Goal: Task Accomplishment & Management: Complete application form

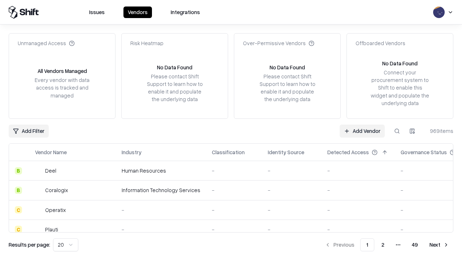
click at [362, 131] on link "Add Vendor" at bounding box center [361, 130] width 45 height 13
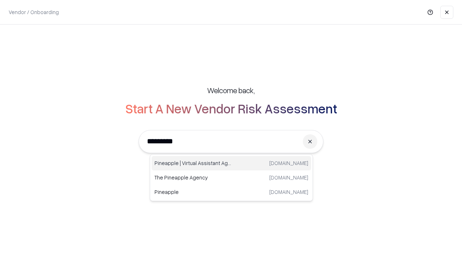
click at [231, 163] on div "Pineapple | Virtual Assistant Agency [DOMAIN_NAME]" at bounding box center [230, 163] width 159 height 14
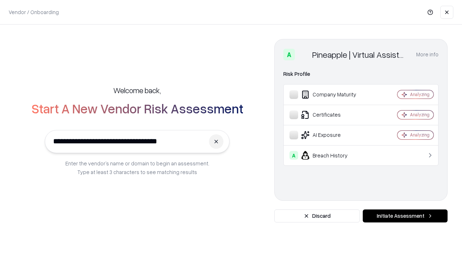
type input "**********"
click at [405, 216] on button "Initiate Assessment" at bounding box center [404, 215] width 85 height 13
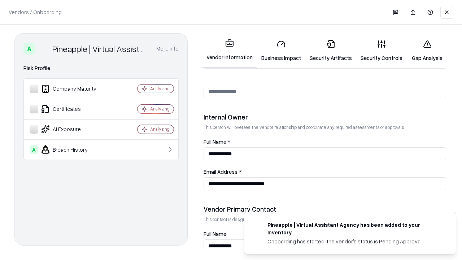
scroll to position [374, 0]
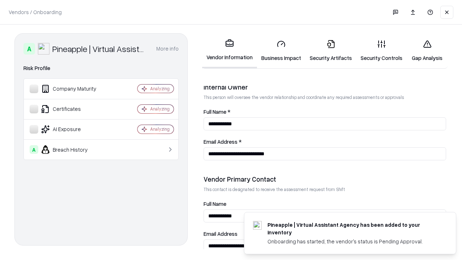
click at [281, 50] on link "Business Impact" at bounding box center [281, 51] width 48 height 34
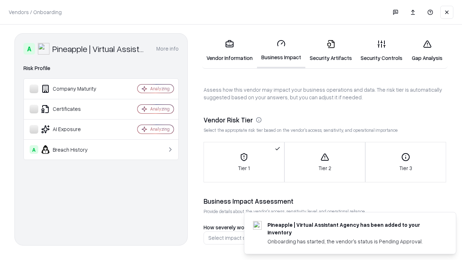
click at [330, 50] on link "Security Artifacts" at bounding box center [330, 51] width 51 height 34
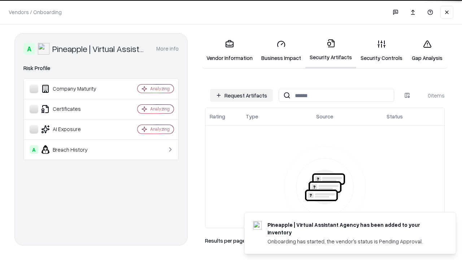
click at [241, 95] on button "Request Artifacts" at bounding box center [241, 95] width 63 height 13
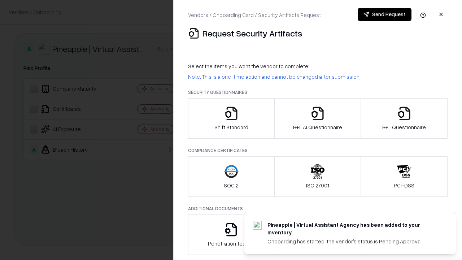
click at [231, 118] on icon "button" at bounding box center [231, 113] width 14 height 14
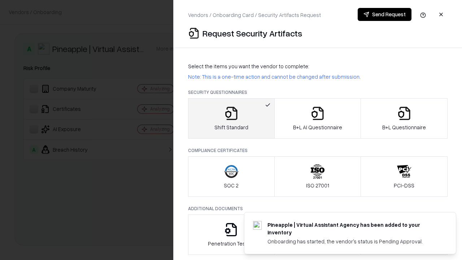
click at [384, 14] on button "Send Request" at bounding box center [384, 14] width 54 height 13
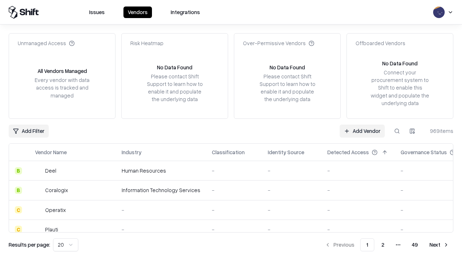
click at [397, 131] on button at bounding box center [396, 130] width 13 height 13
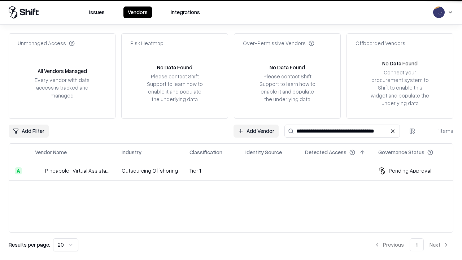
type input "**********"
click at [235, 170] on td "Tier 1" at bounding box center [212, 170] width 56 height 19
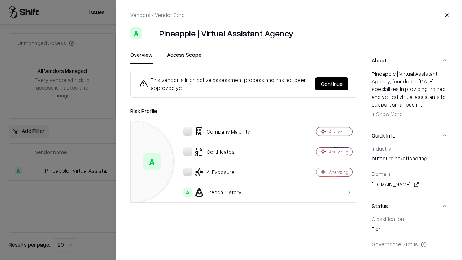
click at [331, 84] on button "Continue" at bounding box center [331, 83] width 33 height 13
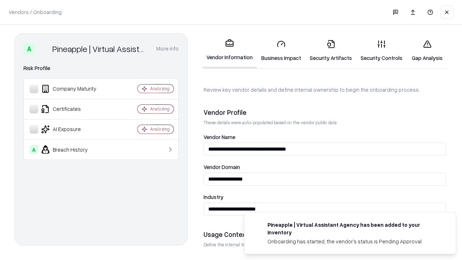
click at [330, 50] on link "Security Artifacts" at bounding box center [330, 51] width 51 height 34
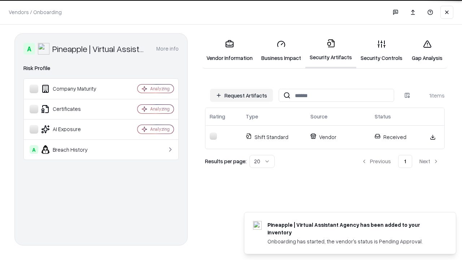
click at [381, 50] on link "Security Controls" at bounding box center [381, 51] width 50 height 34
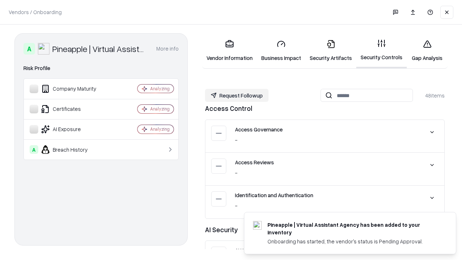
click at [237, 95] on button "Request Followup" at bounding box center [236, 95] width 63 height 13
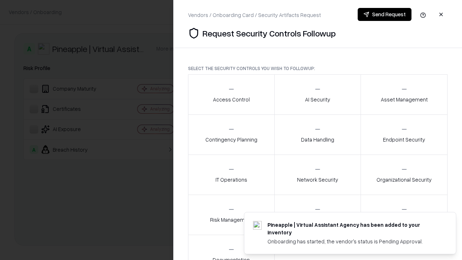
click at [231, 94] on div "Access Control" at bounding box center [231, 94] width 37 height 18
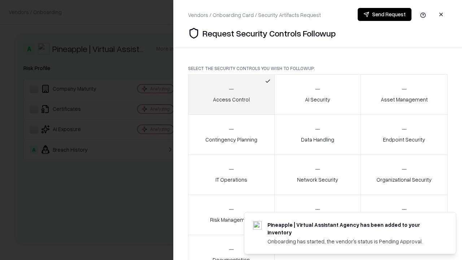
click at [384, 14] on button "Send Request" at bounding box center [384, 14] width 54 height 13
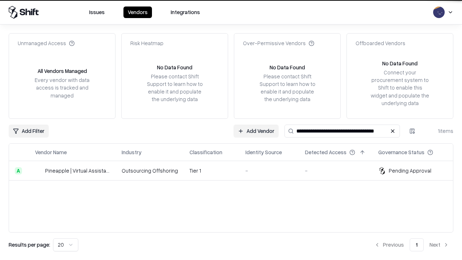
type input "**********"
click at [235, 170] on td "Tier 1" at bounding box center [212, 170] width 56 height 19
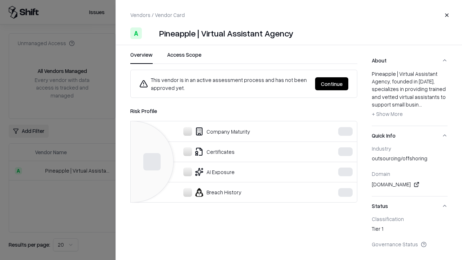
click at [348, 84] on button "Continue" at bounding box center [331, 83] width 33 height 13
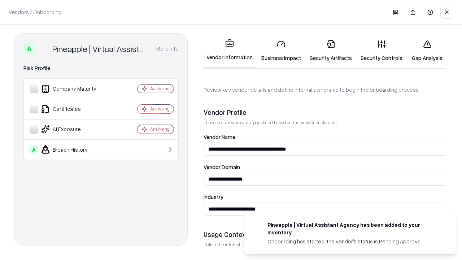
click at [427, 50] on link "Gap Analysis" at bounding box center [426, 51] width 41 height 34
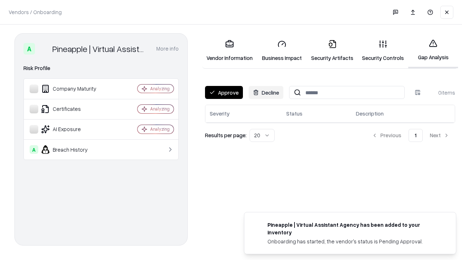
click at [224, 92] on button "Approve" at bounding box center [224, 92] width 38 height 13
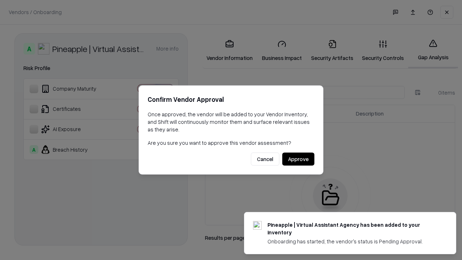
click at [298, 159] on button "Approve" at bounding box center [298, 159] width 32 height 13
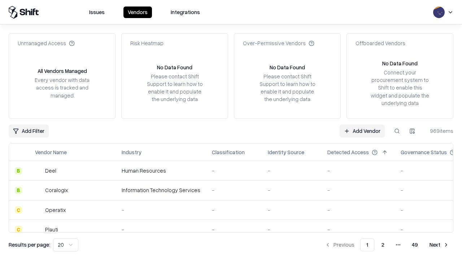
type input "**********"
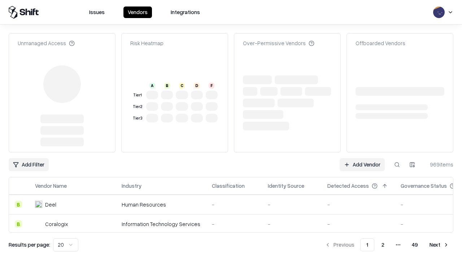
click at [362, 158] on link "Add Vendor" at bounding box center [361, 164] width 45 height 13
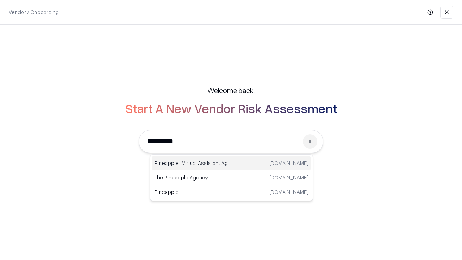
click at [231, 163] on div "Pineapple | Virtual Assistant Agency [DOMAIN_NAME]" at bounding box center [230, 163] width 159 height 14
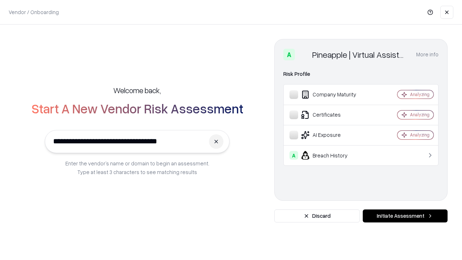
type input "**********"
click at [405, 216] on button "Initiate Assessment" at bounding box center [404, 215] width 85 height 13
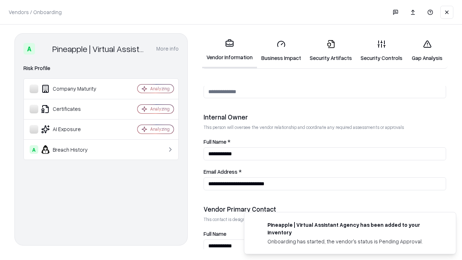
scroll to position [374, 0]
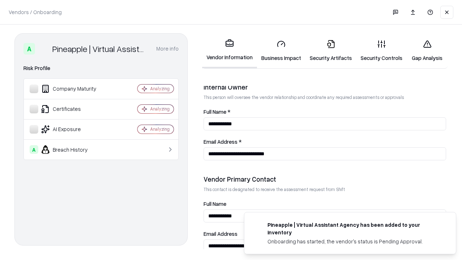
click at [427, 50] on link "Gap Analysis" at bounding box center [426, 51] width 41 height 34
